Goal: Task Accomplishment & Management: Manage account settings

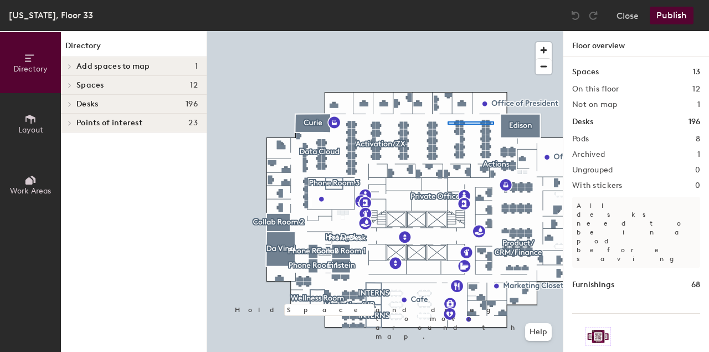
click at [448, 31] on div at bounding box center [385, 31] width 356 height 0
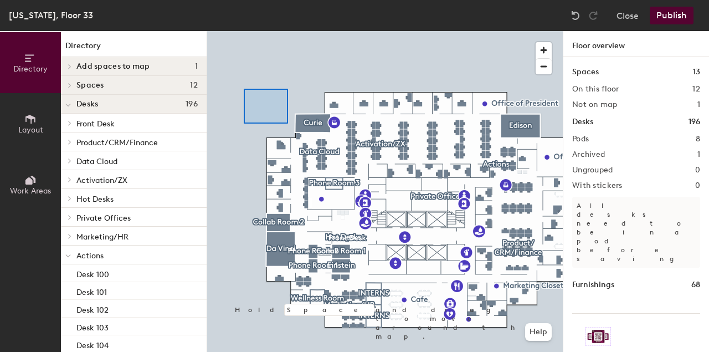
click at [241, 31] on div at bounding box center [385, 31] width 356 height 0
click at [341, 31] on div at bounding box center [385, 31] width 356 height 0
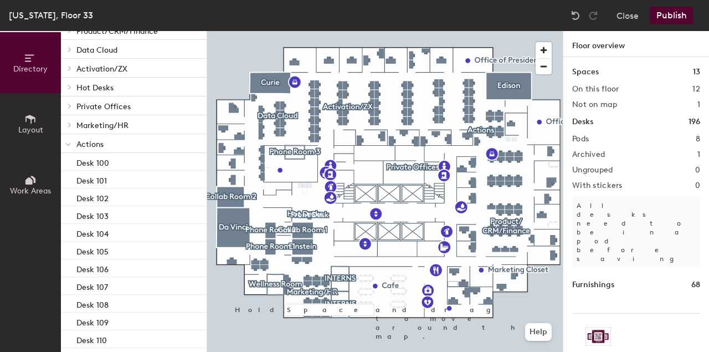
scroll to position [115, 0]
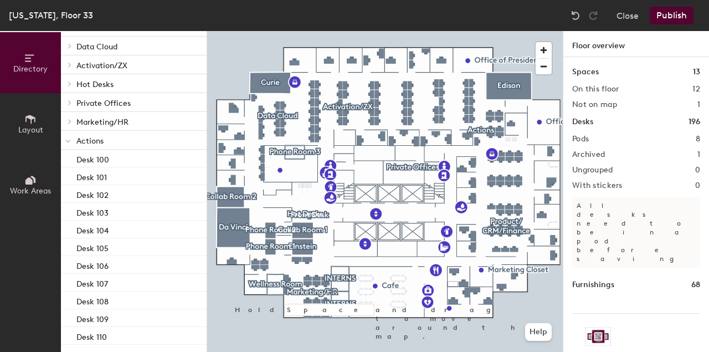
click at [68, 138] on span at bounding box center [68, 140] width 6 height 9
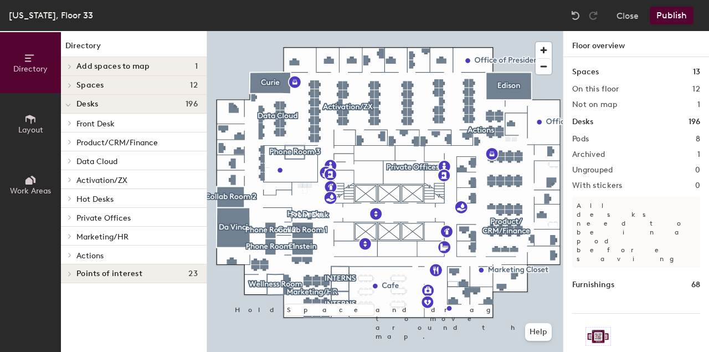
click at [108, 273] on span "Points of interest" at bounding box center [109, 273] width 66 height 9
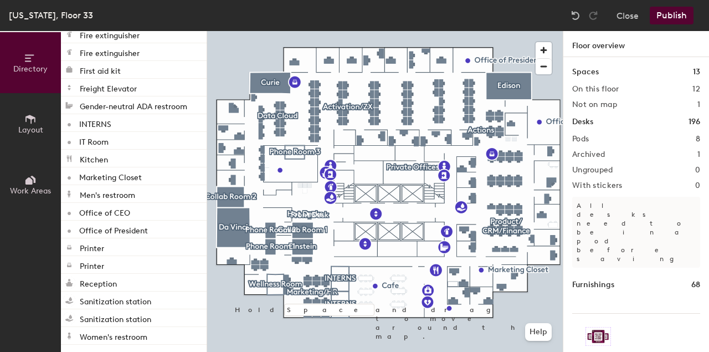
scroll to position [348, 0]
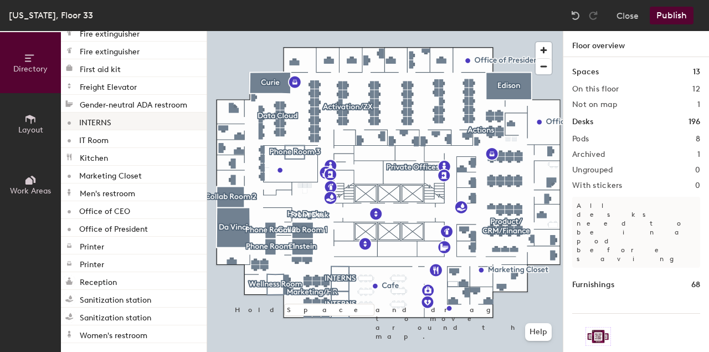
click at [96, 121] on p "INTERNS" at bounding box center [95, 121] width 32 height 13
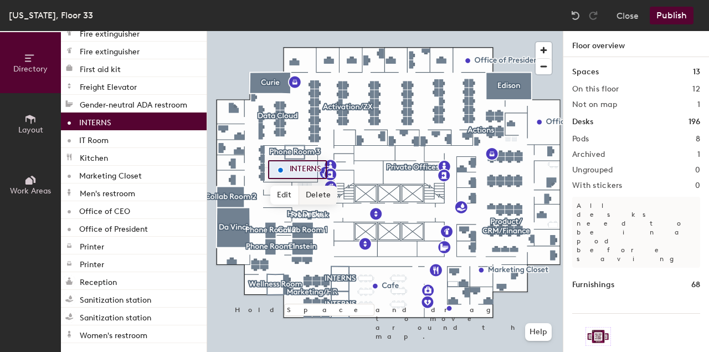
click at [316, 197] on span "Delete" at bounding box center [318, 195] width 39 height 19
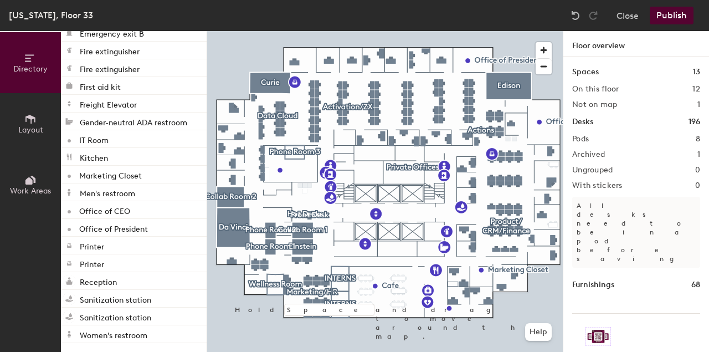
scroll to position [330, 0]
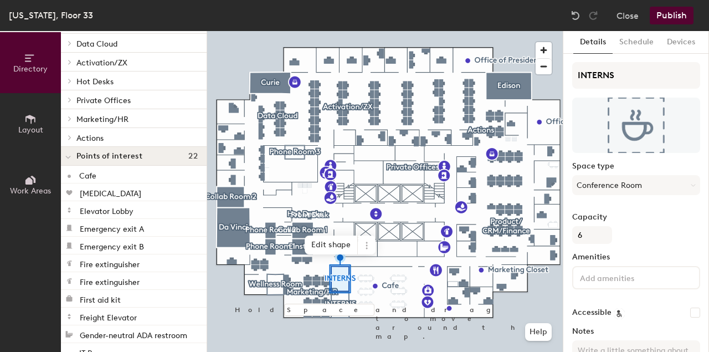
click at [69, 159] on icon at bounding box center [68, 157] width 4 height 2
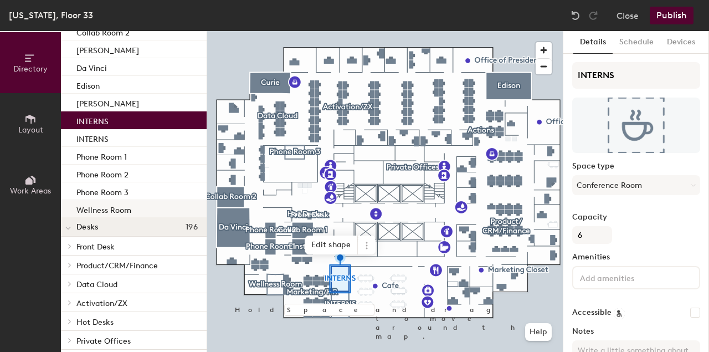
scroll to position [89, 0]
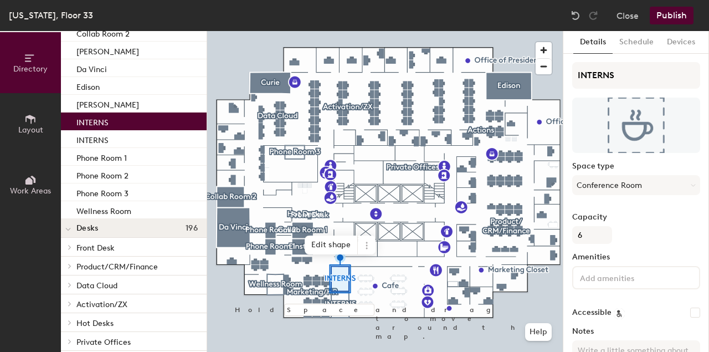
click at [129, 119] on div "INTERNS" at bounding box center [134, 122] width 146 height 18
click at [365, 248] on icon at bounding box center [366, 245] width 9 height 9
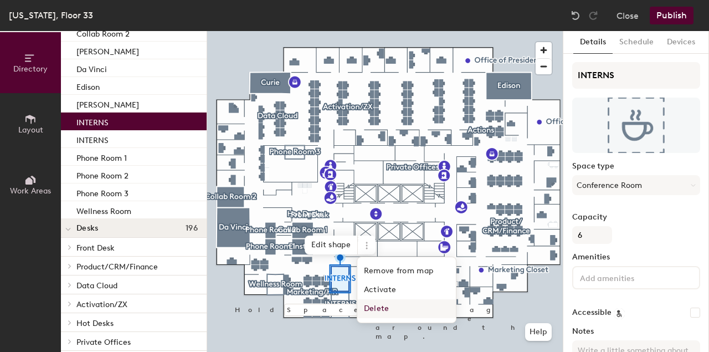
click at [375, 309] on span "Delete" at bounding box center [406, 308] width 99 height 19
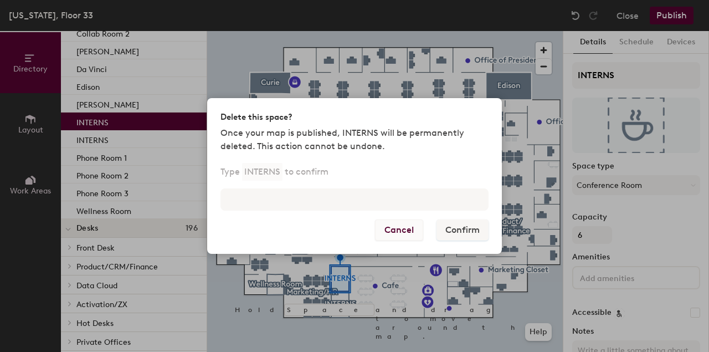
click at [410, 228] on button "Cancel" at bounding box center [399, 229] width 48 height 21
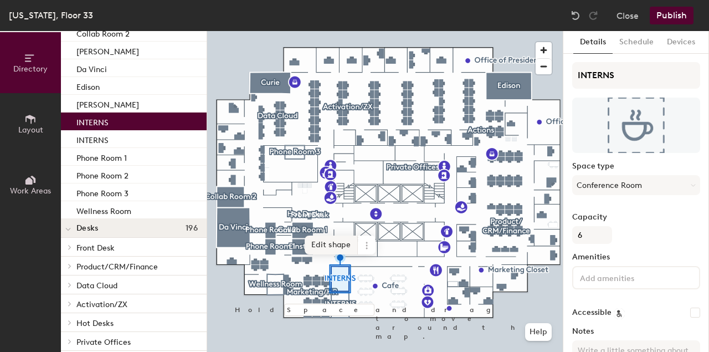
click at [338, 249] on span "Edit shape" at bounding box center [331, 245] width 53 height 19
click at [355, 254] on span "Done" at bounding box center [362, 252] width 33 height 19
click at [362, 242] on icon at bounding box center [366, 245] width 9 height 9
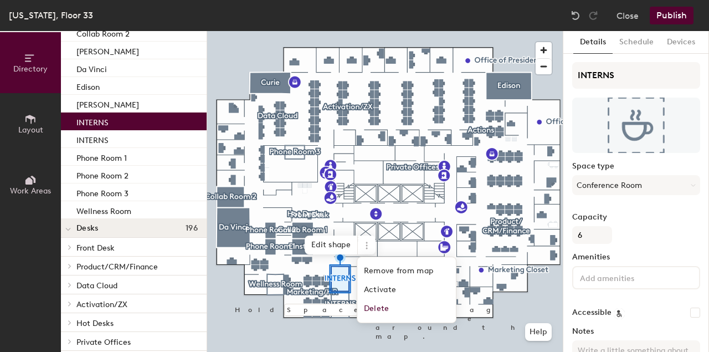
click at [129, 118] on div "INTERNS" at bounding box center [134, 122] width 146 height 18
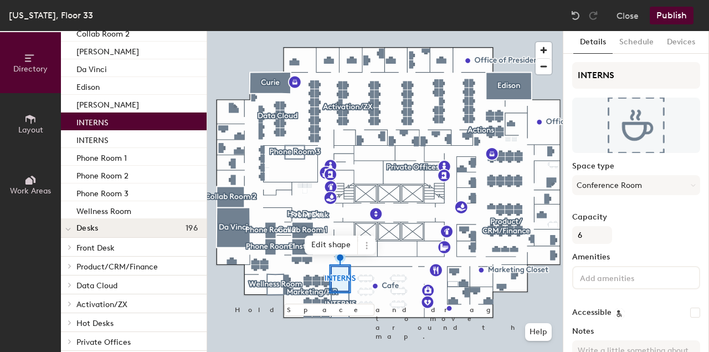
click at [96, 124] on p "INTERNS" at bounding box center [92, 121] width 32 height 13
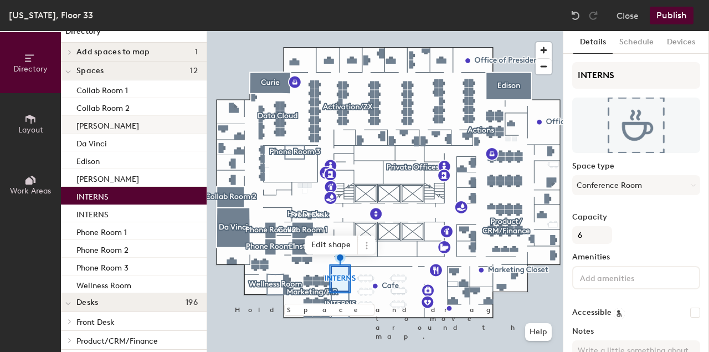
scroll to position [15, 0]
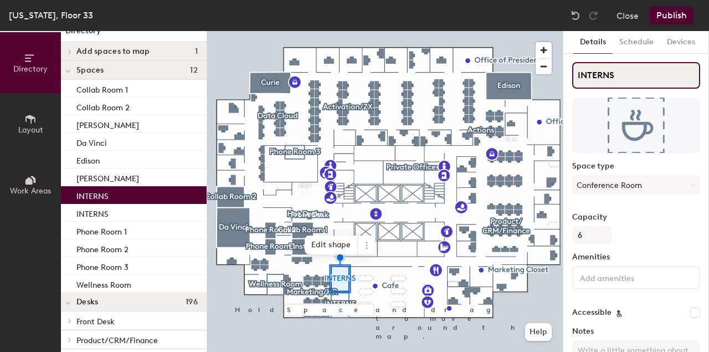
click at [618, 78] on input "INTERNS" at bounding box center [637, 75] width 128 height 27
type input "Hot Desks"
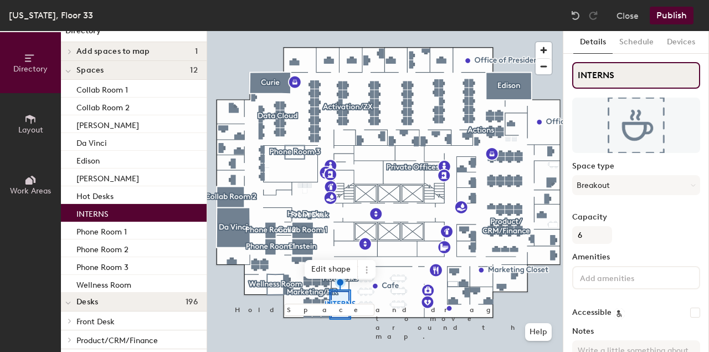
click at [598, 72] on input "INTERNS" at bounding box center [637, 75] width 128 height 27
type input "Hot Desks"
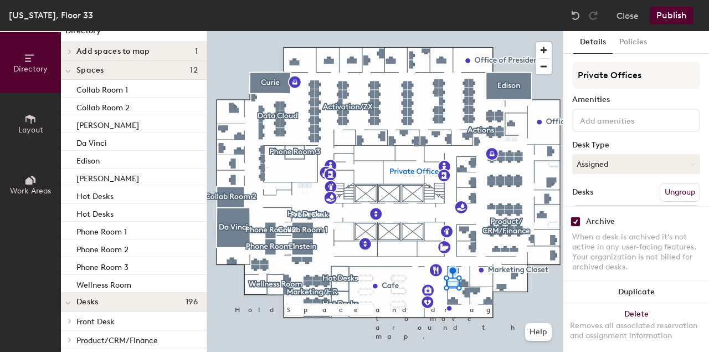
click at [578, 222] on input "checkbox" at bounding box center [576, 222] width 10 height 10
checkbox input "false"
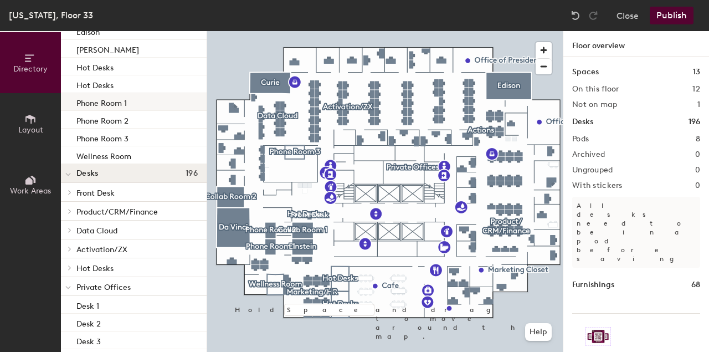
scroll to position [149, 0]
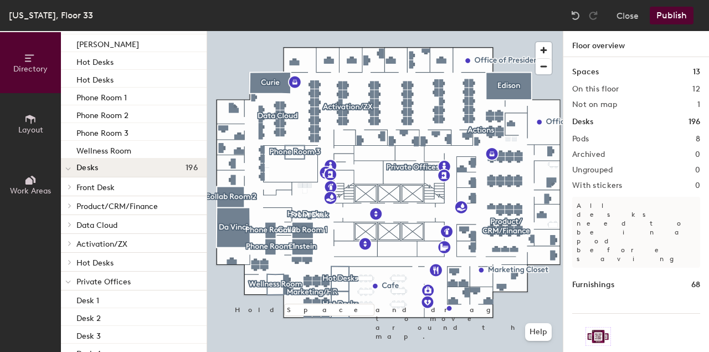
click at [67, 168] on icon at bounding box center [68, 169] width 6 height 4
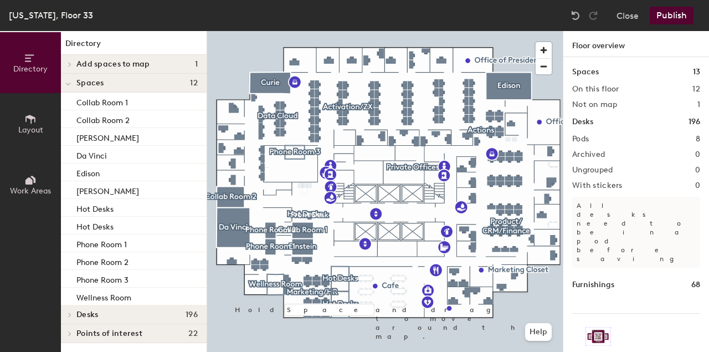
click at [71, 80] on div at bounding box center [68, 83] width 14 height 18
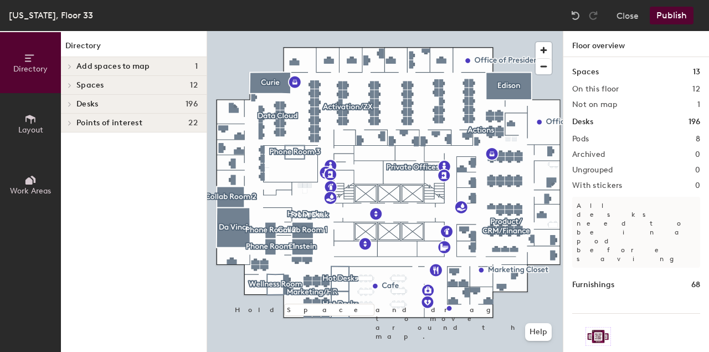
click at [71, 106] on icon at bounding box center [70, 104] width 4 height 6
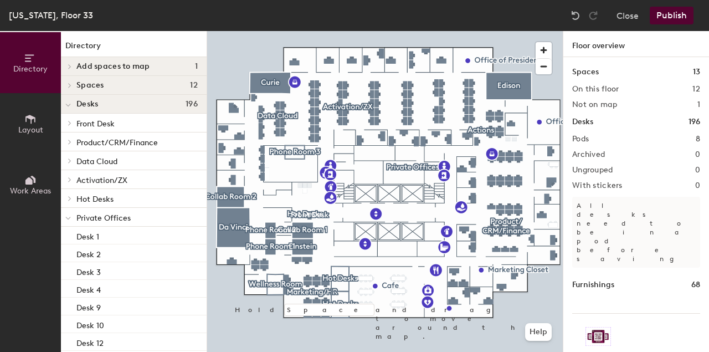
click at [72, 197] on span at bounding box center [68, 199] width 9 height 6
click at [91, 213] on p "Desk 171" at bounding box center [90, 216] width 29 height 13
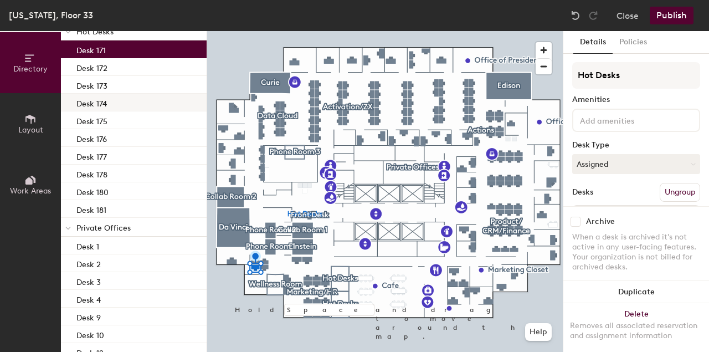
scroll to position [164, 0]
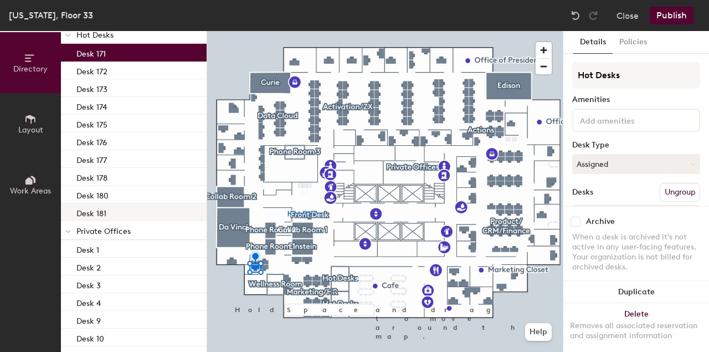
click at [111, 213] on div "Desk 181" at bounding box center [134, 212] width 146 height 18
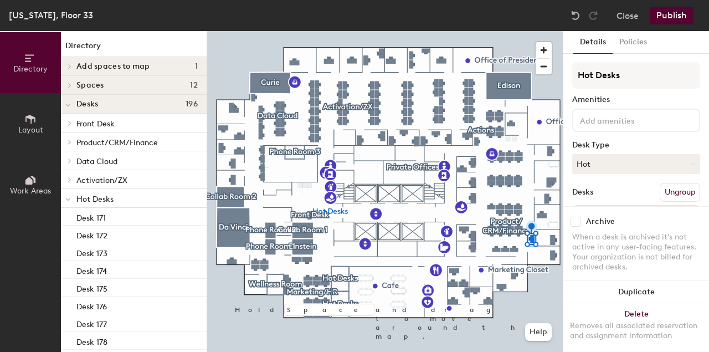
scroll to position [0, 0]
click at [69, 199] on icon at bounding box center [68, 199] width 6 height 4
click at [69, 180] on icon at bounding box center [70, 180] width 4 height 6
click at [70, 183] on icon at bounding box center [68, 180] width 6 height 4
click at [70, 140] on icon at bounding box center [70, 142] width 4 height 6
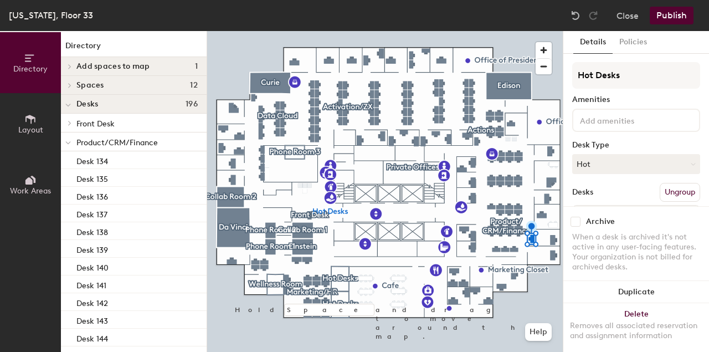
click at [69, 141] on icon at bounding box center [68, 143] width 6 height 4
